Goal: Communication & Community: Answer question/provide support

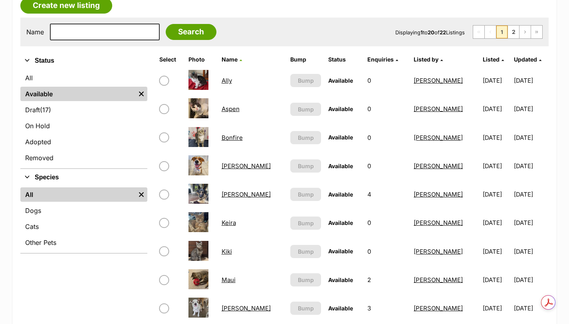
scroll to position [147, 0]
click at [241, 195] on link "[PERSON_NAME]" at bounding box center [246, 194] width 49 height 8
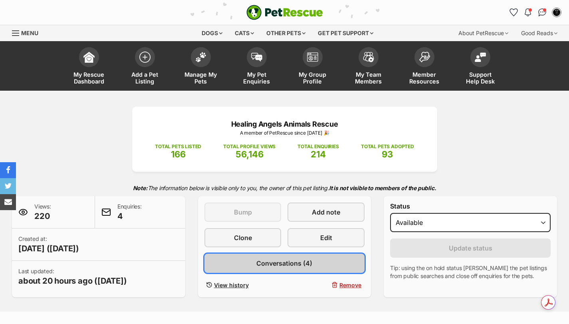
click at [335, 262] on link "Conversations (4)" at bounding box center [284, 263] width 161 height 19
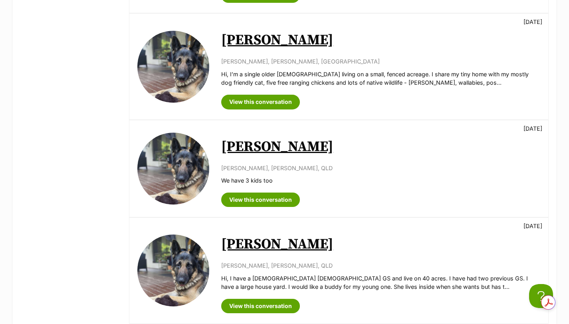
scroll to position [306, 0]
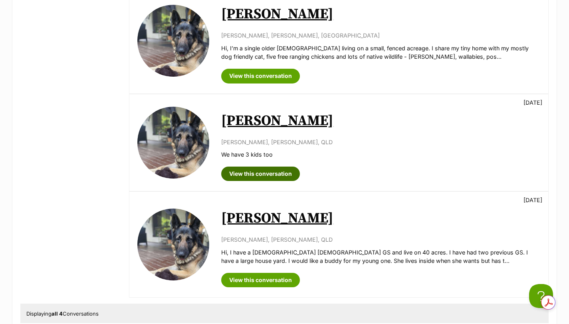
click at [267, 174] on link "View this conversation" at bounding box center [260, 174] width 79 height 14
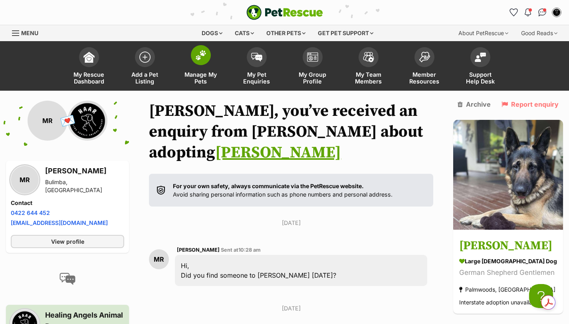
click at [211, 54] on link "Manage My Pets" at bounding box center [201, 67] width 56 height 48
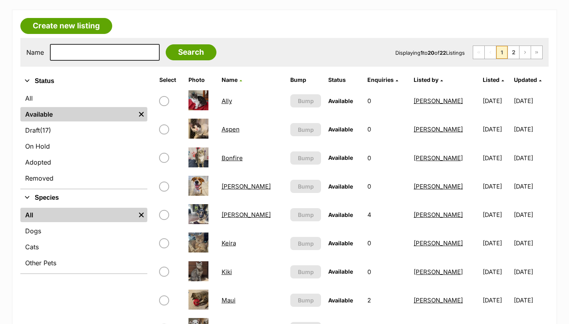
scroll to position [200, 0]
